Goal: Find specific page/section: Find specific page/section

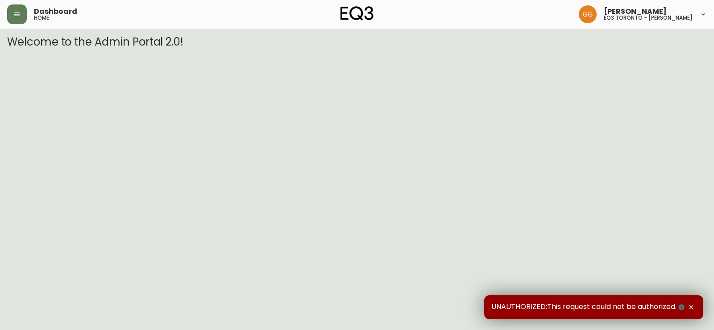
click at [31, 20] on div "Dashboard home" at bounding box center [124, 14] width 234 height 20
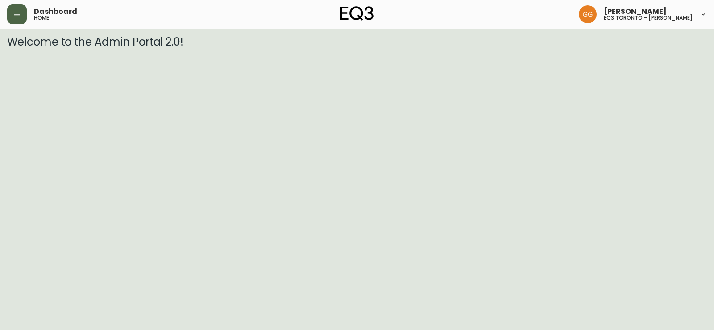
click at [19, 13] on icon "button" at bounding box center [16, 15] width 5 height 4
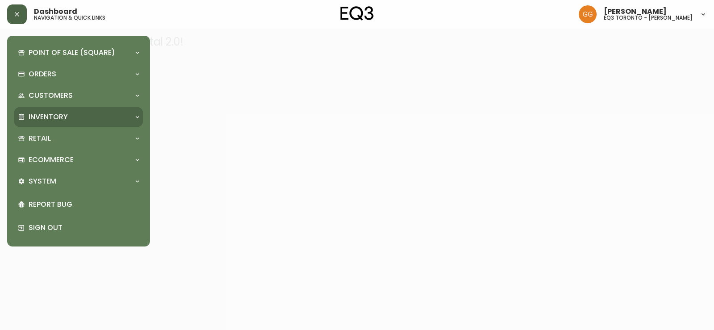
click at [75, 124] on div "Inventory" at bounding box center [78, 117] width 129 height 20
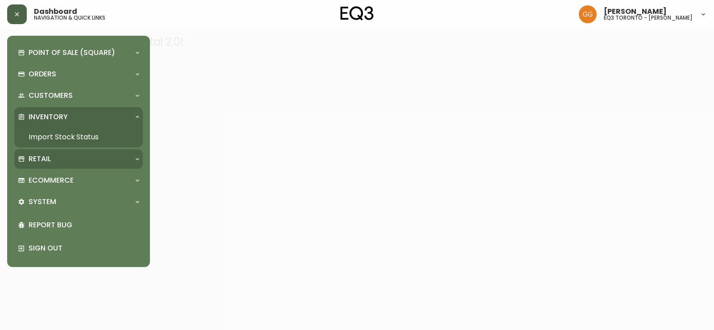
click at [61, 158] on div "Retail" at bounding box center [74, 159] width 113 height 10
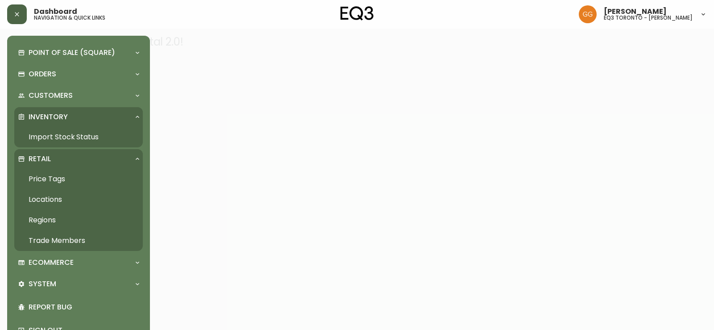
click at [51, 242] on link "Trade Members" at bounding box center [78, 240] width 129 height 21
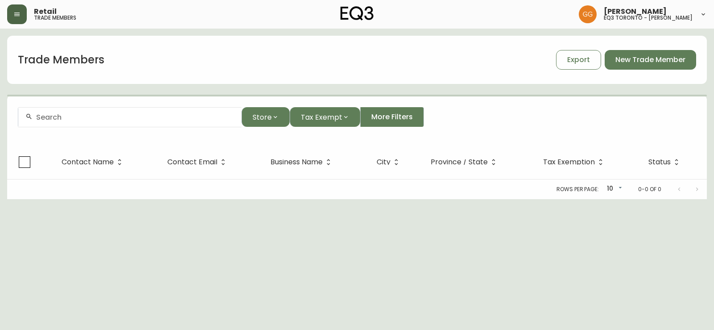
click at [105, 118] on input "text" at bounding box center [135, 117] width 198 height 8
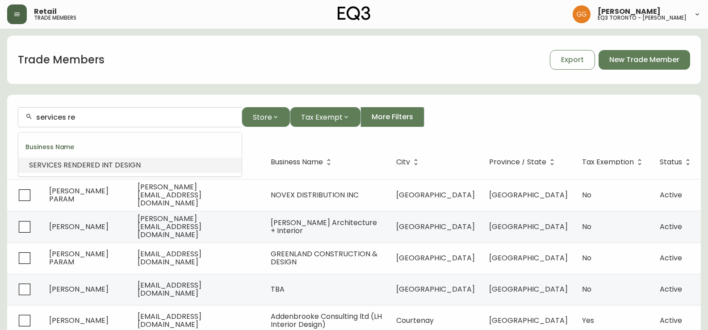
click at [119, 159] on li "SERVICES RE NDERED INT DESIGN" at bounding box center [129, 165] width 223 height 15
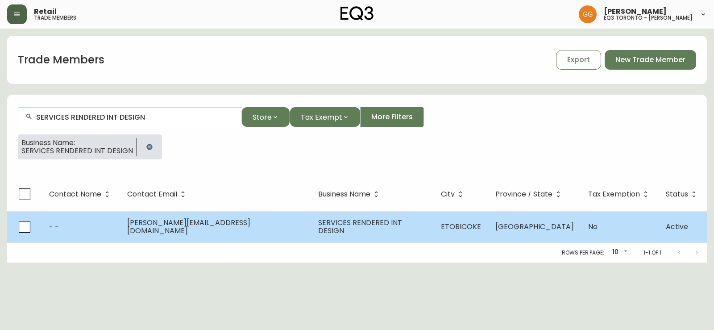
type input "SERVICES RENDERED INT DESIGN"
click at [318, 231] on span "SERVICES RENDERED INT DESIGN" at bounding box center [360, 226] width 84 height 18
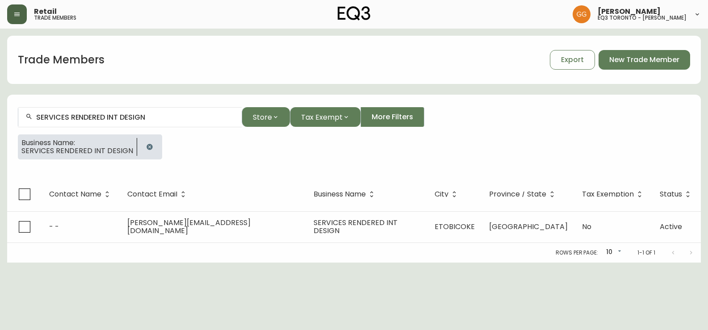
select select "ON"
select select "CA"
select select "CA_EN"
select select "Other"
select select "false"
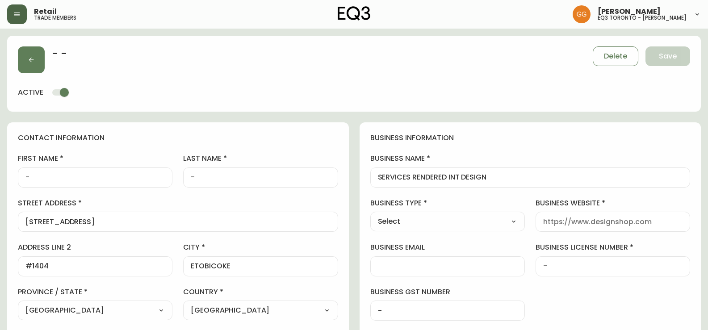
type input "EQ3 [GEOGRAPHIC_DATA] - [PERSON_NAME]"
select select "cjw10z96s008u6gs0ccm7hd19"
